Goal: Navigation & Orientation: Find specific page/section

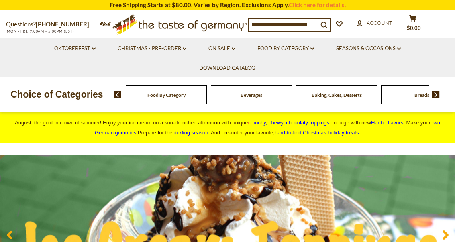
click at [143, 96] on div "Food By Category" at bounding box center [166, 95] width 81 height 19
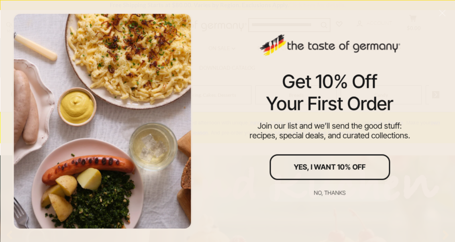
click at [320, 193] on div "No, thanks" at bounding box center [330, 193] width 32 height 6
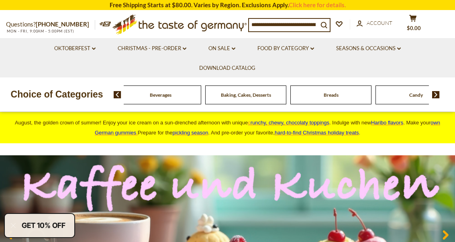
click at [110, 96] on span at bounding box center [115, 94] width 14 height 7
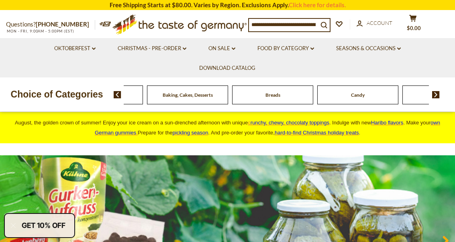
click at [58, 97] on div "Beverages" at bounding box center [17, 95] width 81 height 19
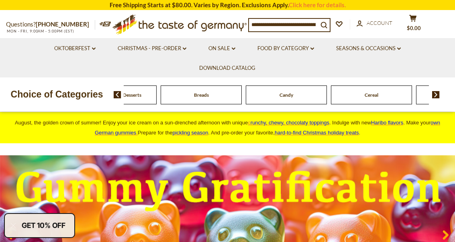
click at [434, 97] on img at bounding box center [436, 94] width 8 height 7
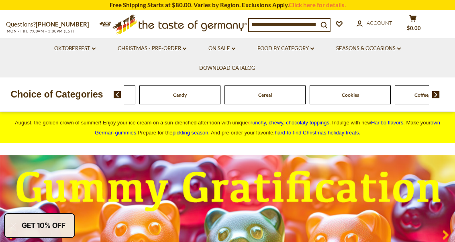
click at [432, 97] on span at bounding box center [433, 94] width 14 height 7
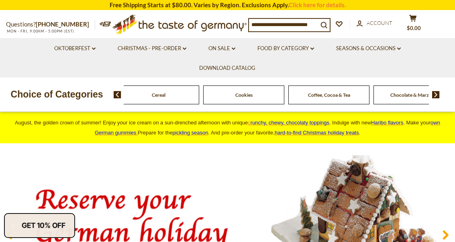
click at [433, 96] on img at bounding box center [436, 94] width 8 height 7
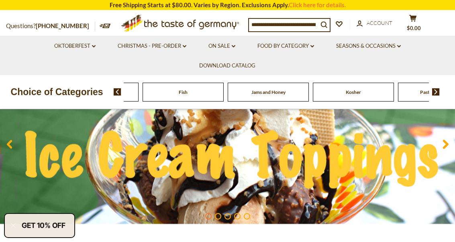
scroll to position [89, 0]
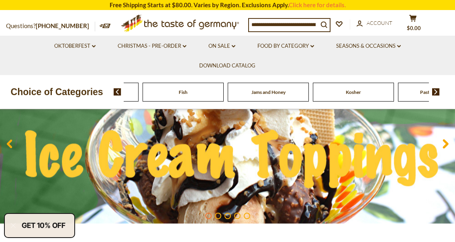
click at [111, 94] on span at bounding box center [115, 91] width 14 height 7
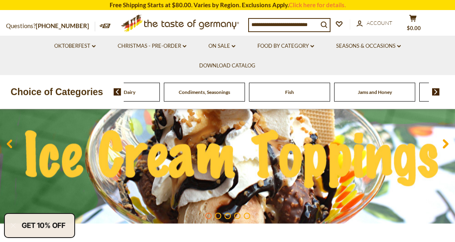
click at [111, 95] on span at bounding box center [115, 91] width 14 height 7
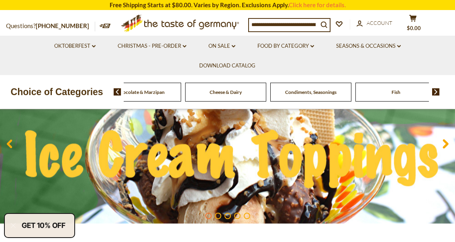
click at [221, 94] on span "Cheese & Dairy" at bounding box center [226, 92] width 32 height 6
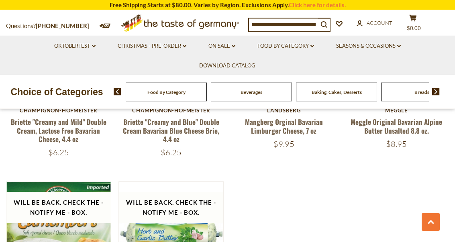
scroll to position [882, 0]
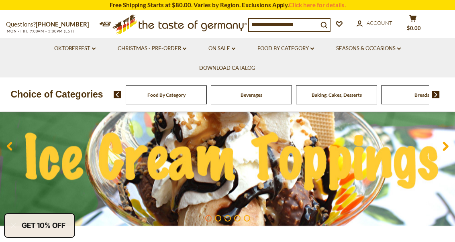
click at [230, 1] on section "Free Shipping Starts at $80.00. Varies by Region. Exclusions Apply. Click here …" at bounding box center [227, 5] width 455 height 10
